Goal: Transaction & Acquisition: Purchase product/service

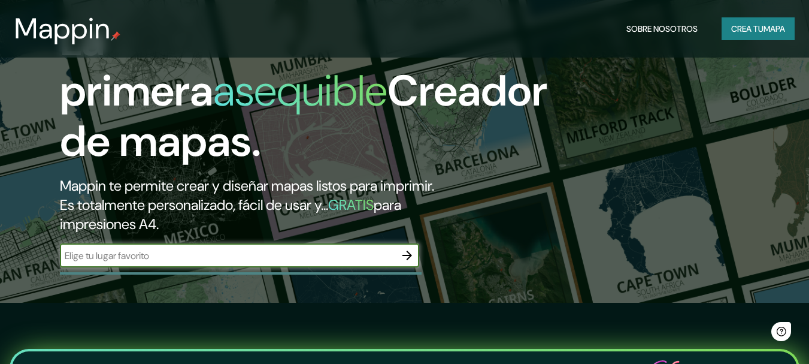
scroll to position [120, 0]
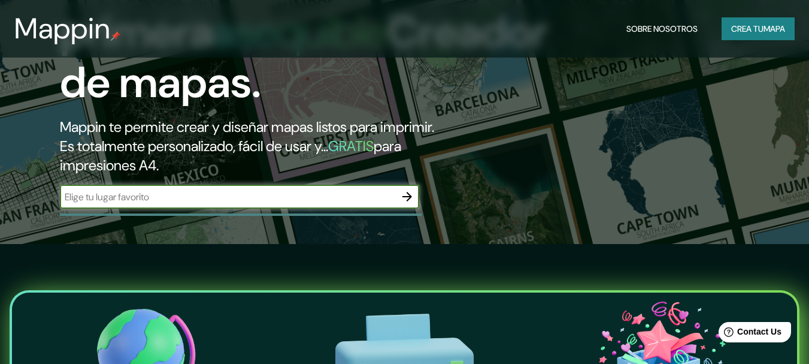
click at [159, 195] on input "text" at bounding box center [227, 197] width 335 height 14
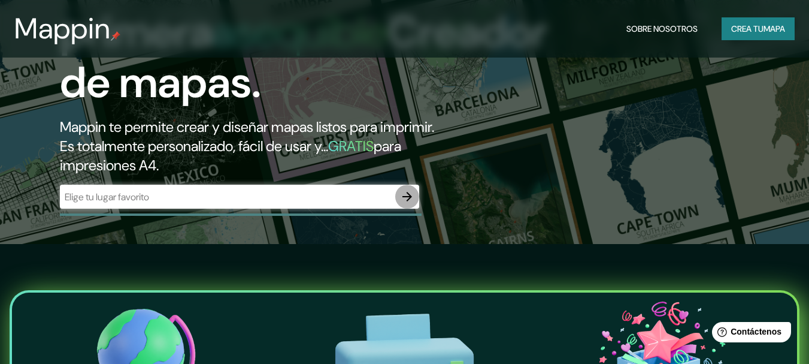
click at [412, 199] on icon "button" at bounding box center [407, 196] width 14 height 14
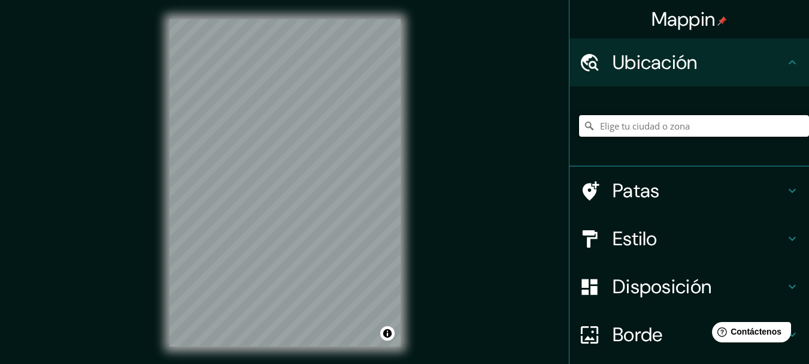
click at [663, 124] on input "Elige tu ciudad o zona" at bounding box center [694, 126] width 230 height 22
paste input "Estación de tren, [PERSON_NAME][STREET_ADDRESS][PERSON_NAME]"
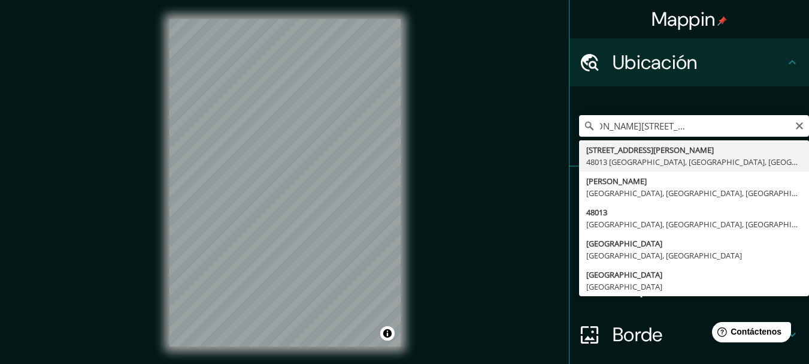
type input "[STREET_ADDRESS][PERSON_NAME]"
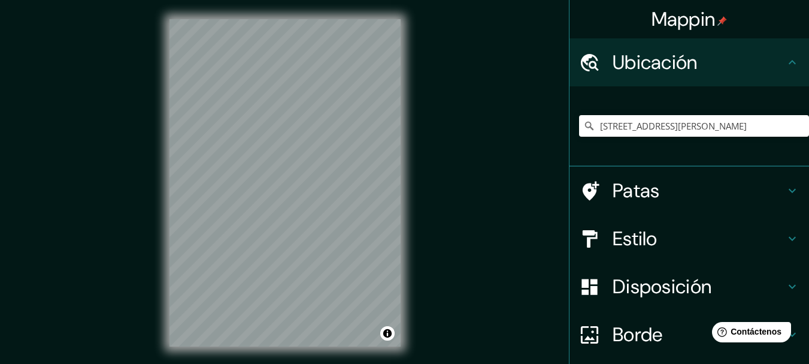
click at [672, 231] on h4 "Estilo" at bounding box center [699, 238] width 173 height 24
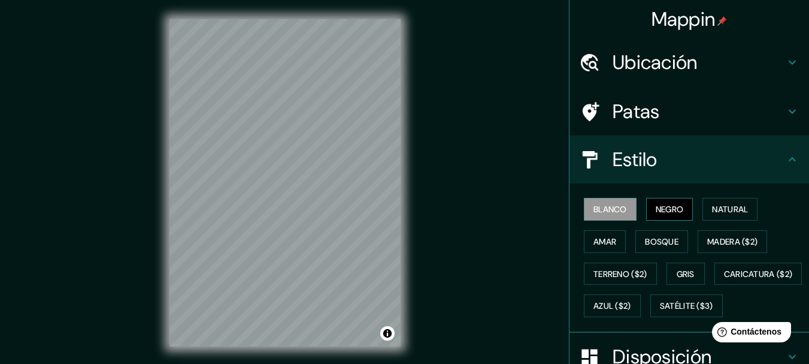
click at [678, 204] on button "Negro" at bounding box center [669, 209] width 47 height 23
click at [713, 203] on font "Natural" at bounding box center [730, 209] width 36 height 16
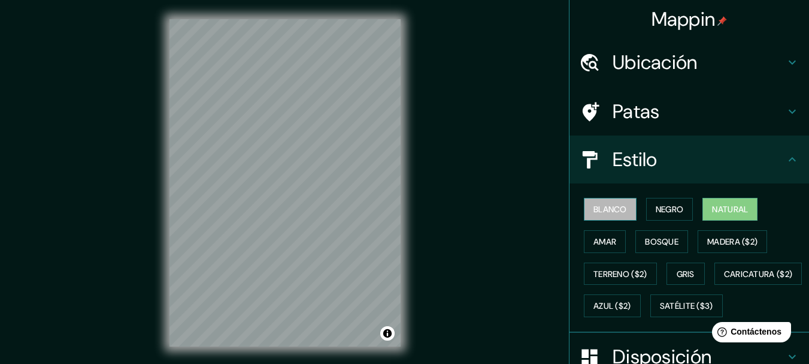
click at [610, 210] on font "Blanco" at bounding box center [611, 209] width 34 height 11
click at [693, 164] on h4 "Estilo" at bounding box center [699, 159] width 173 height 24
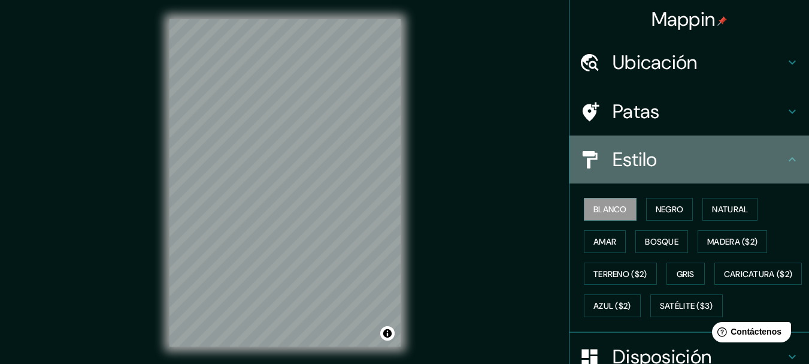
click at [789, 160] on icon at bounding box center [792, 159] width 7 height 4
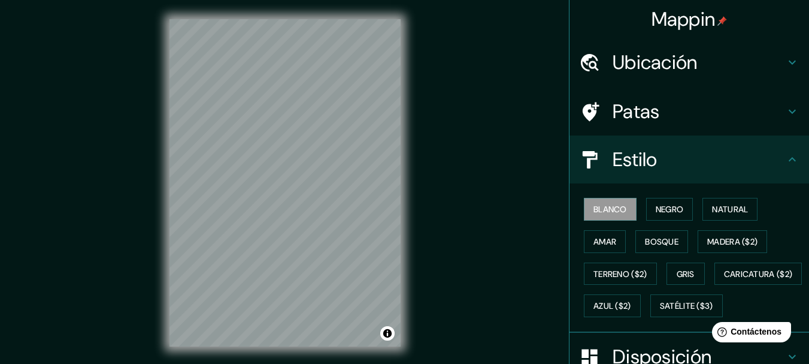
click at [785, 160] on icon at bounding box center [792, 159] width 14 height 14
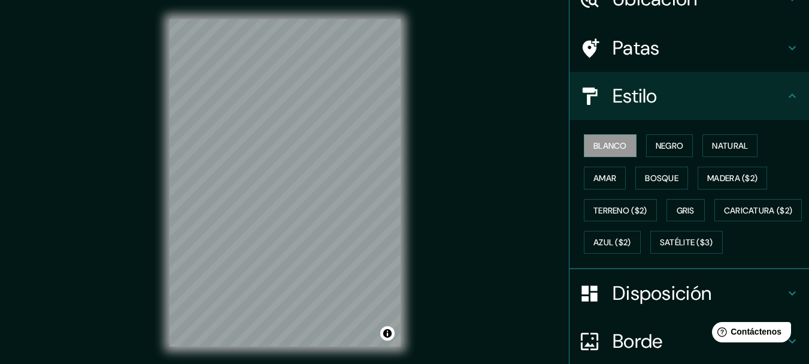
scroll to position [180, 0]
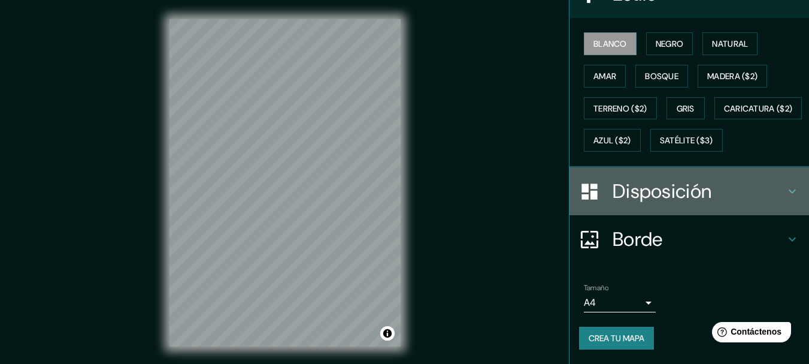
click at [767, 203] on h4 "Disposición" at bounding box center [699, 191] width 173 height 24
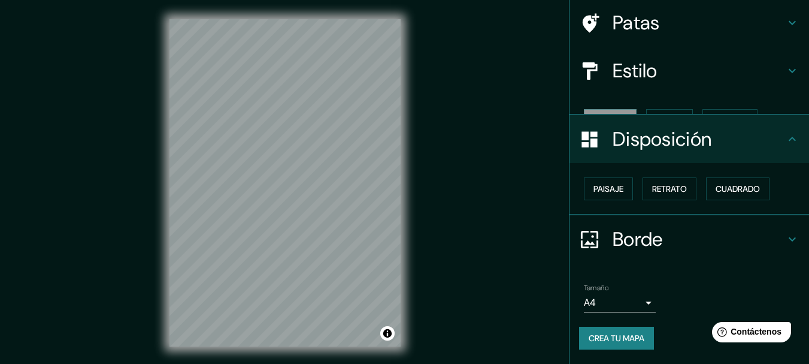
scroll to position [68, 0]
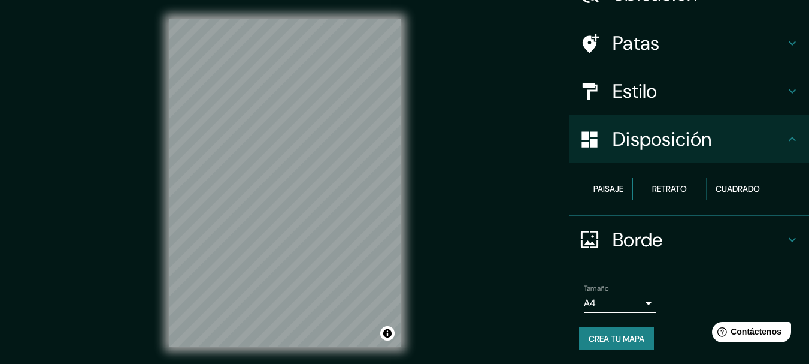
click at [604, 182] on font "Paisaje" at bounding box center [609, 189] width 30 height 16
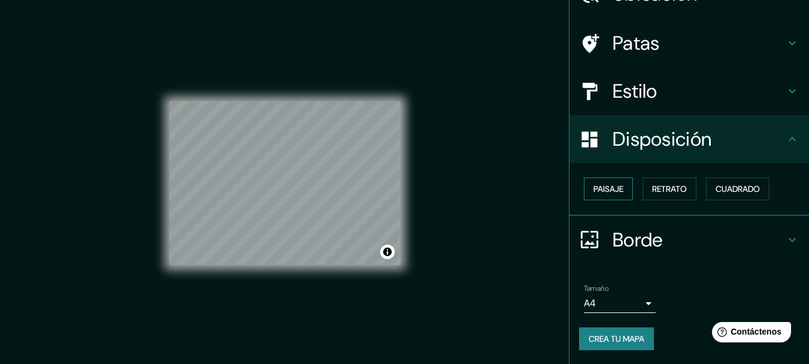
click at [603, 186] on font "Paisaje" at bounding box center [609, 188] width 30 height 11
click at [739, 187] on font "Cuadrado" at bounding box center [738, 188] width 44 height 11
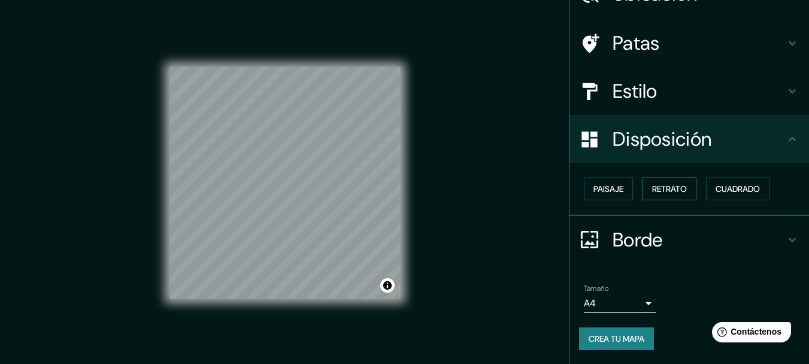
click at [652, 189] on font "Retrato" at bounding box center [669, 188] width 35 height 11
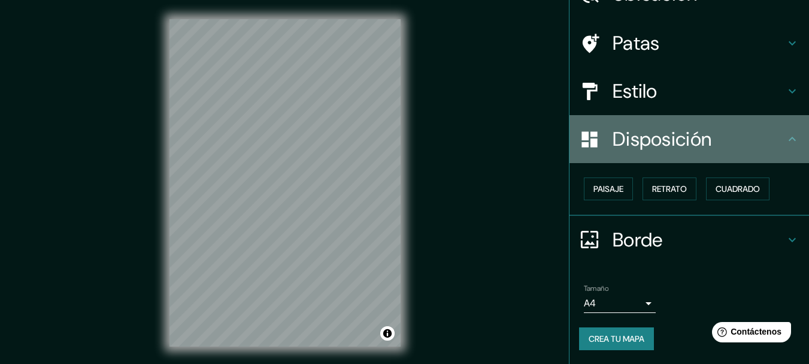
drag, startPoint x: 782, startPoint y: 137, endPoint x: 773, endPoint y: 134, distance: 9.5
click at [785, 137] on icon at bounding box center [792, 139] width 14 height 14
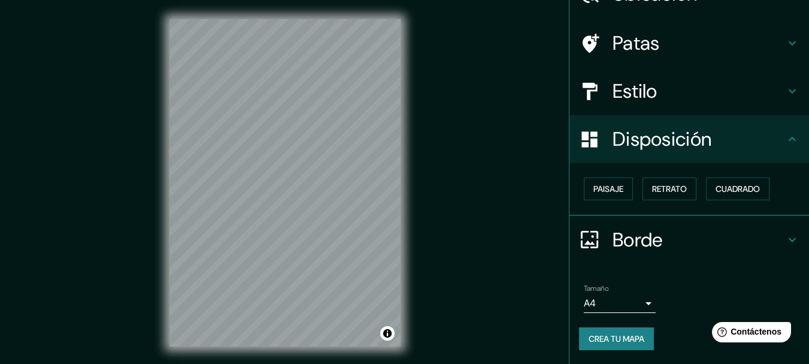
click at [746, 96] on h4 "Estilo" at bounding box center [699, 91] width 173 height 24
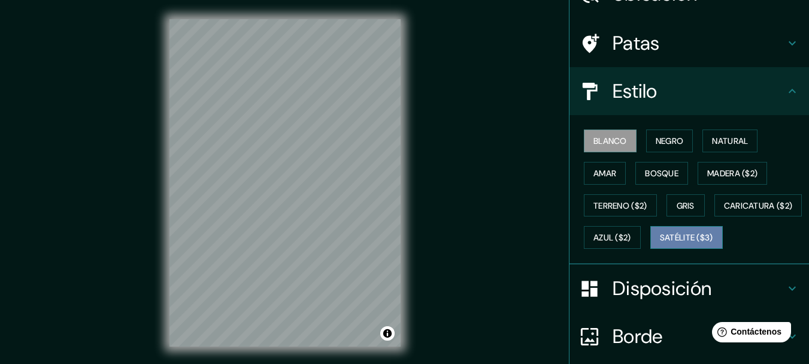
click at [660, 243] on font "Satélite ($3)" at bounding box center [686, 237] width 53 height 11
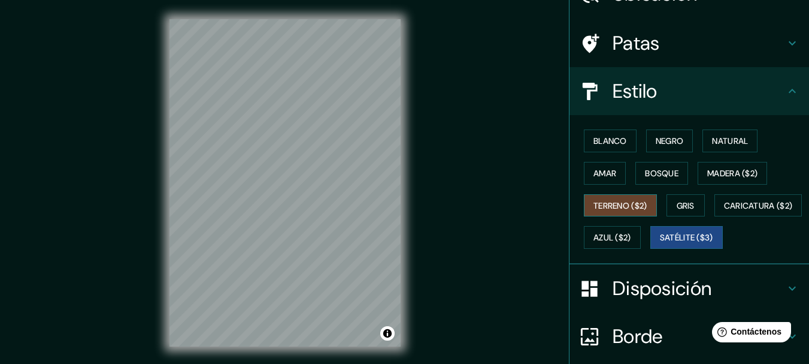
click at [628, 204] on font "Terreno ($2)" at bounding box center [621, 205] width 54 height 11
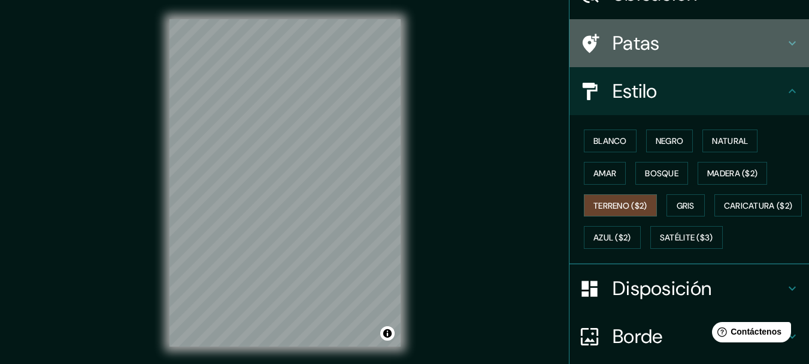
click at [716, 25] on div "Patas" at bounding box center [690, 43] width 240 height 48
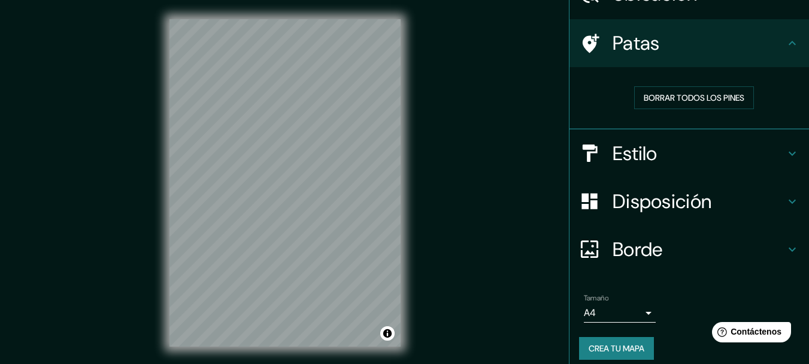
click at [682, 161] on h4 "Estilo" at bounding box center [699, 153] width 173 height 24
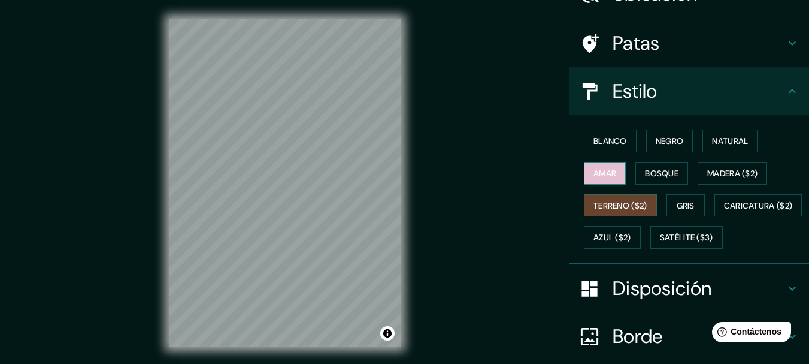
click at [604, 176] on font "Amar" at bounding box center [605, 173] width 23 height 11
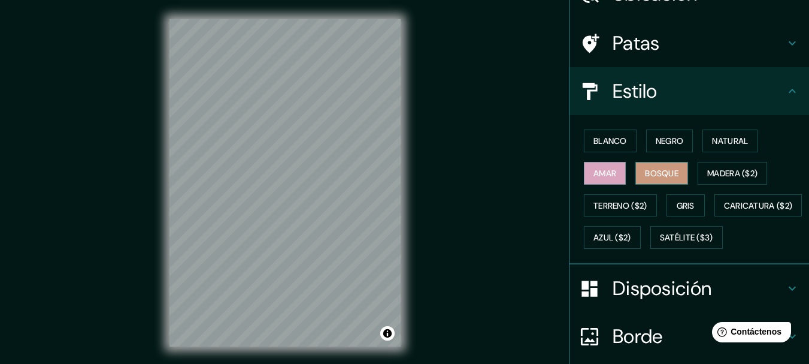
click at [682, 171] on button "Bosque" at bounding box center [662, 173] width 53 height 23
click at [740, 164] on button "Madera ($2)" at bounding box center [732, 173] width 69 height 23
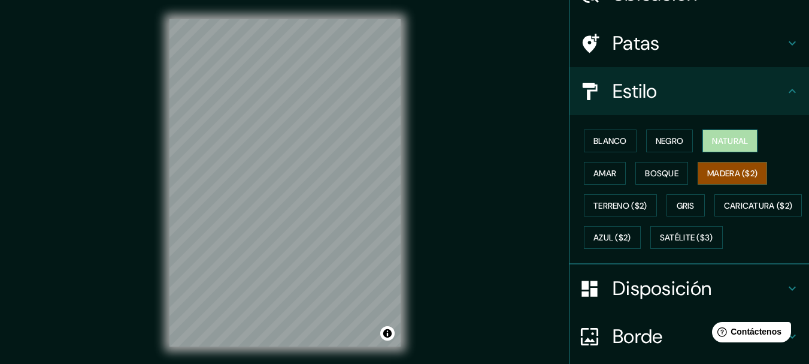
click at [734, 139] on font "Natural" at bounding box center [730, 140] width 36 height 11
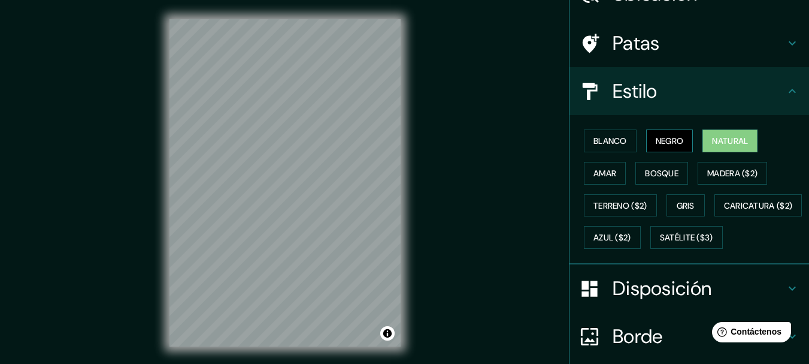
click at [664, 141] on font "Negro" at bounding box center [670, 140] width 28 height 11
click at [612, 144] on font "Blanco" at bounding box center [611, 140] width 34 height 11
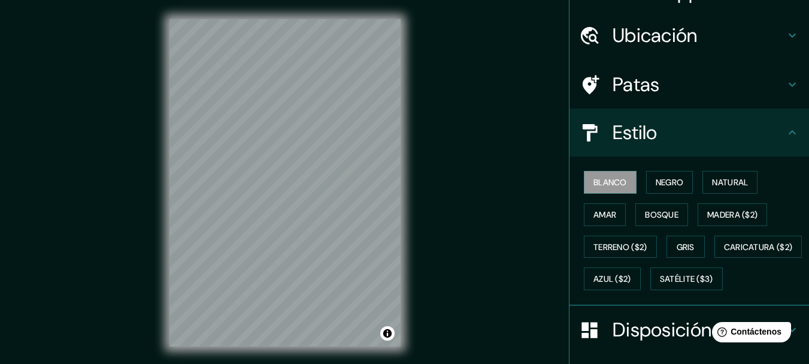
scroll to position [0, 0]
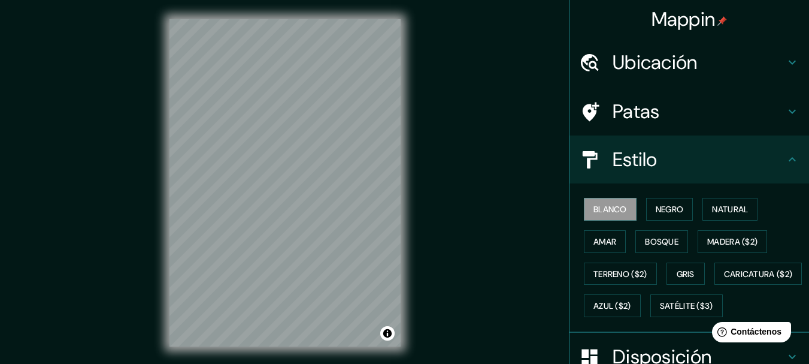
click at [737, 62] on h4 "Ubicación" at bounding box center [699, 62] width 173 height 24
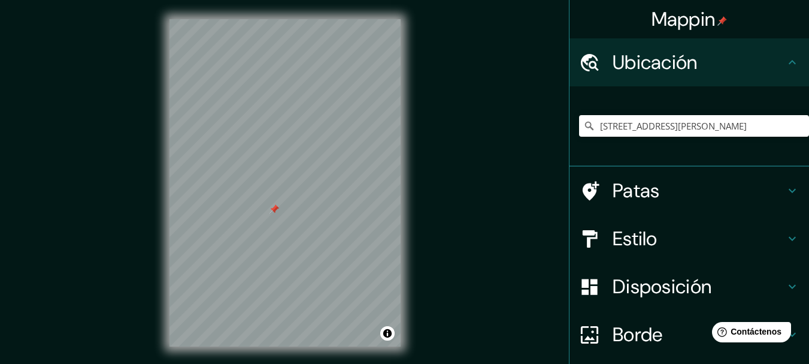
click at [635, 180] on font "Patas" at bounding box center [636, 190] width 47 height 25
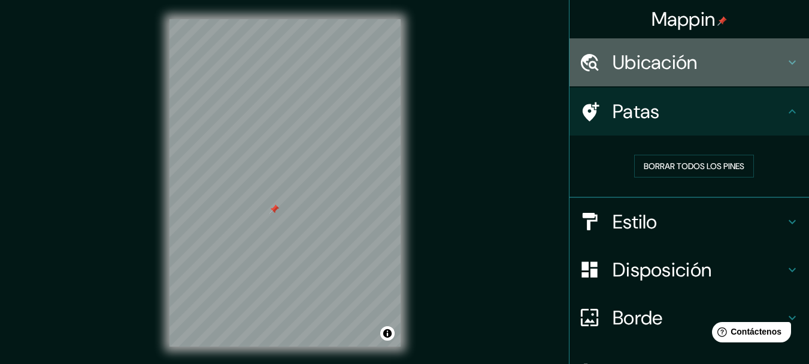
click at [727, 62] on h4 "Ubicación" at bounding box center [699, 62] width 173 height 24
